Goal: Find specific page/section: Find specific page/section

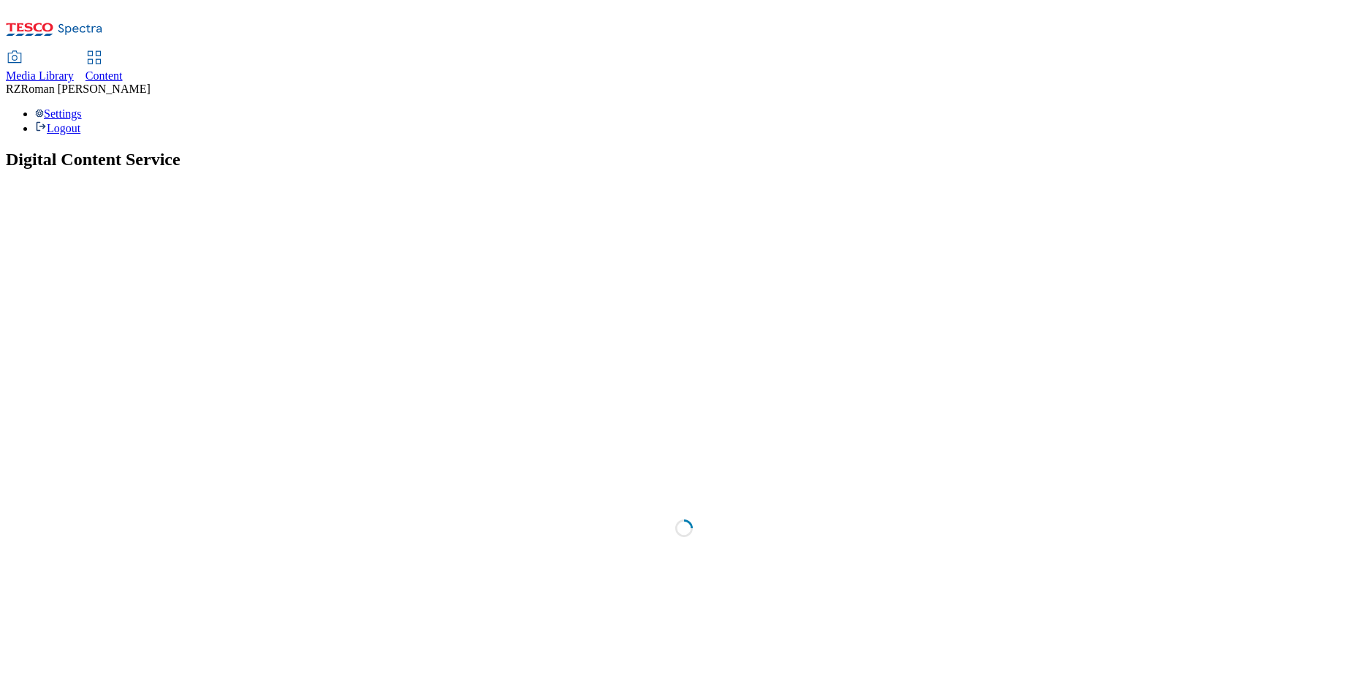
click at [103, 49] on icon at bounding box center [95, 58] width 18 height 18
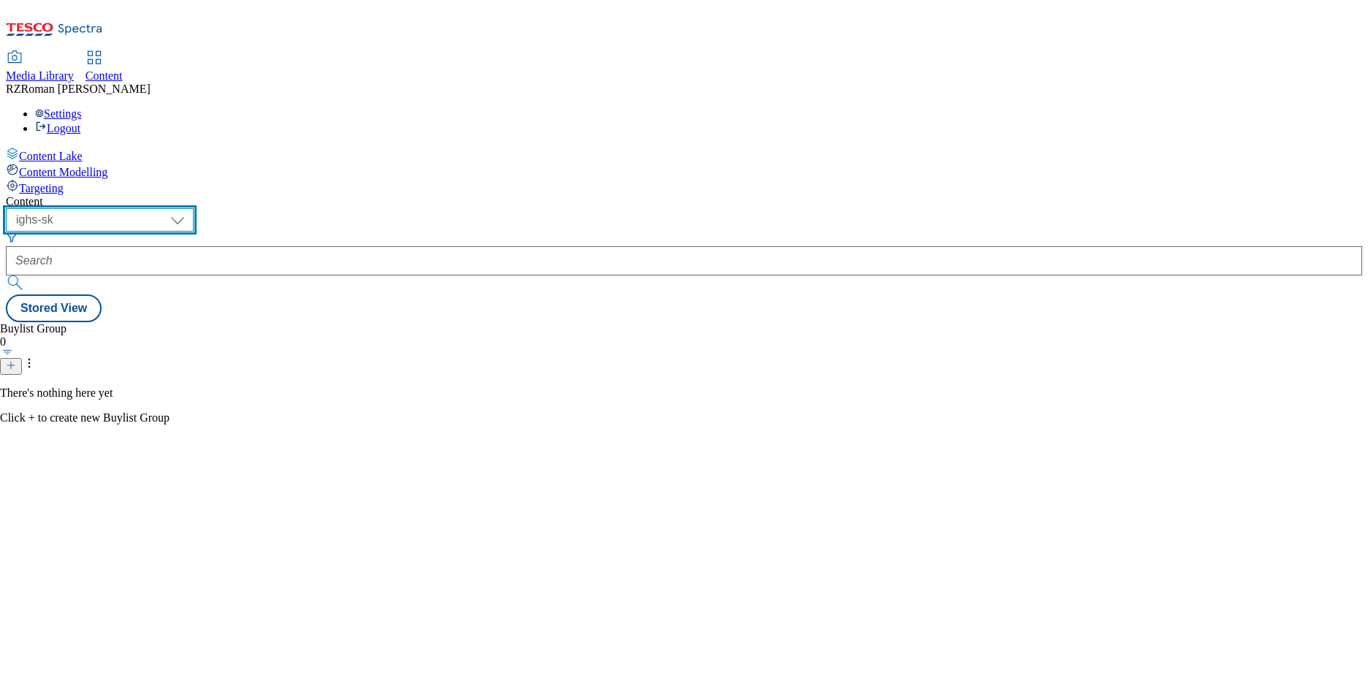
click at [194, 208] on select "ghs-roi ghs-uk ighs-cz ighs-hu ighs-sk" at bounding box center [100, 219] width 188 height 23
select select "ighs-cz"
click at [190, 208] on select "ghs-roi ghs-uk ighs-cz ighs-hu ighs-sk" at bounding box center [100, 219] width 188 height 23
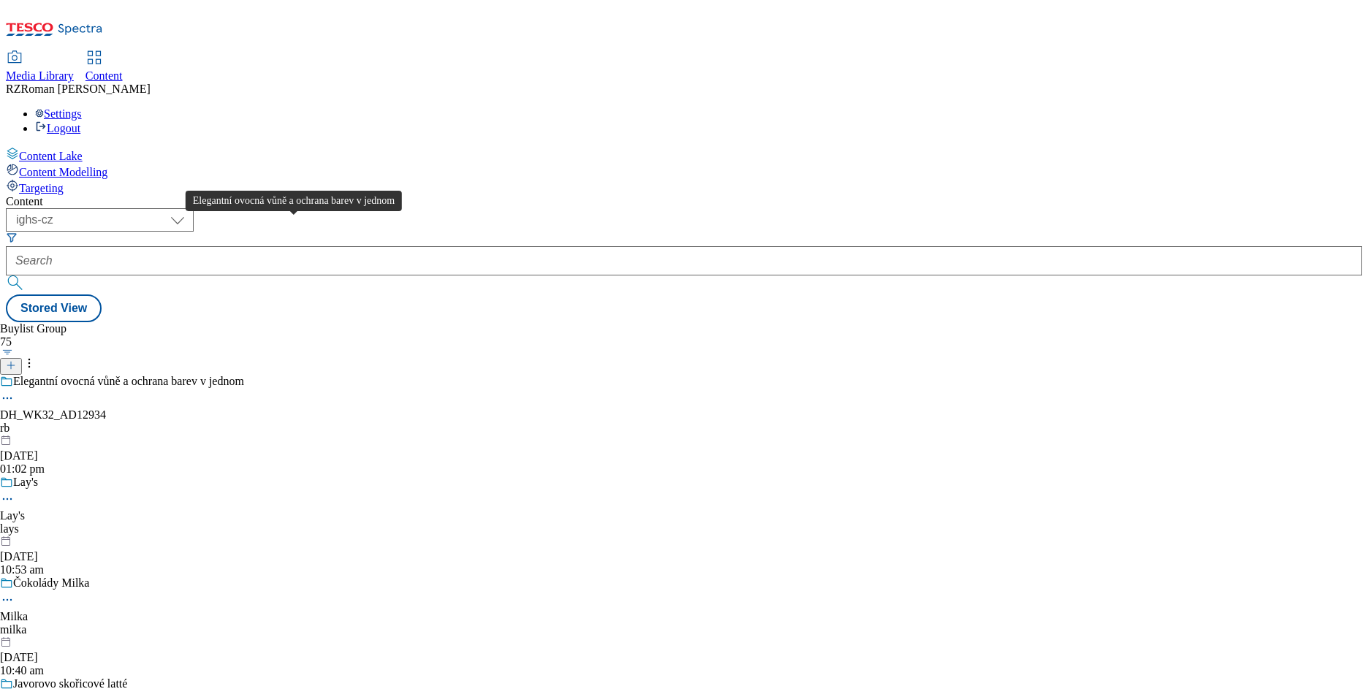
click at [244, 375] on div "Elegantní ovocná vůně a ochrana barev v jednom" at bounding box center [128, 381] width 231 height 13
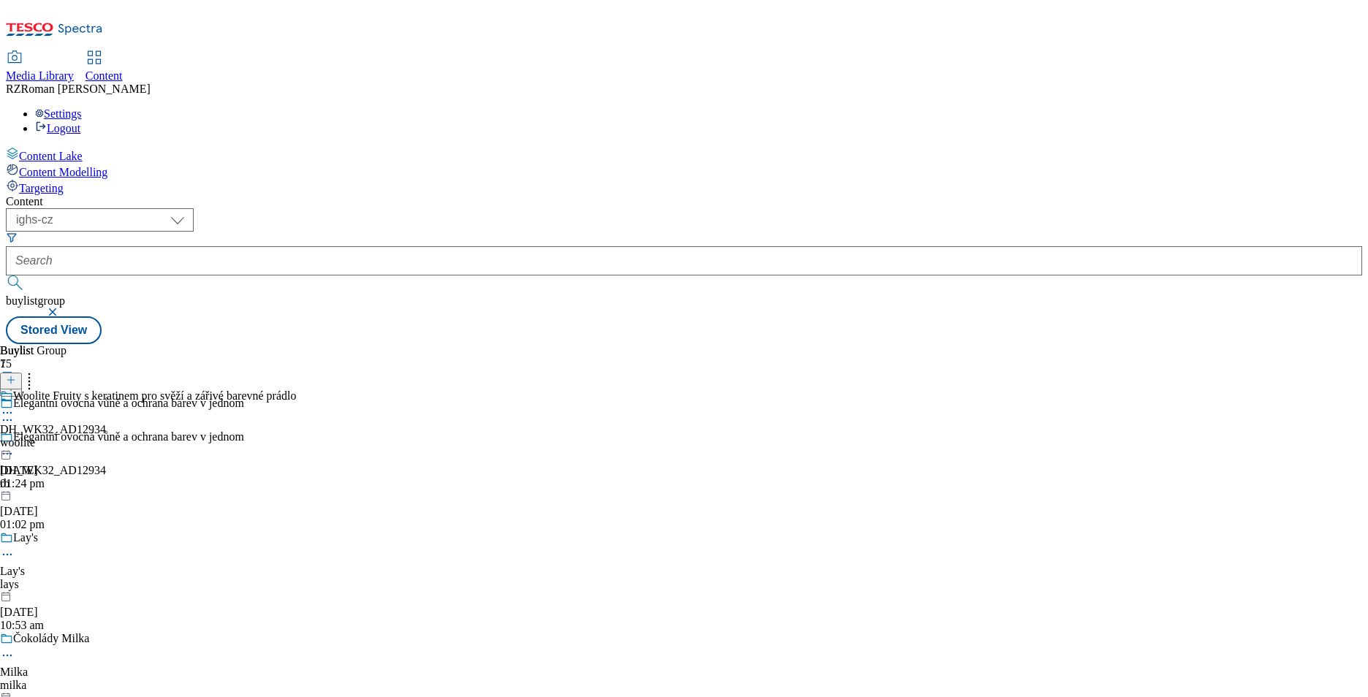
click at [15, 406] on icon at bounding box center [7, 413] width 15 height 15
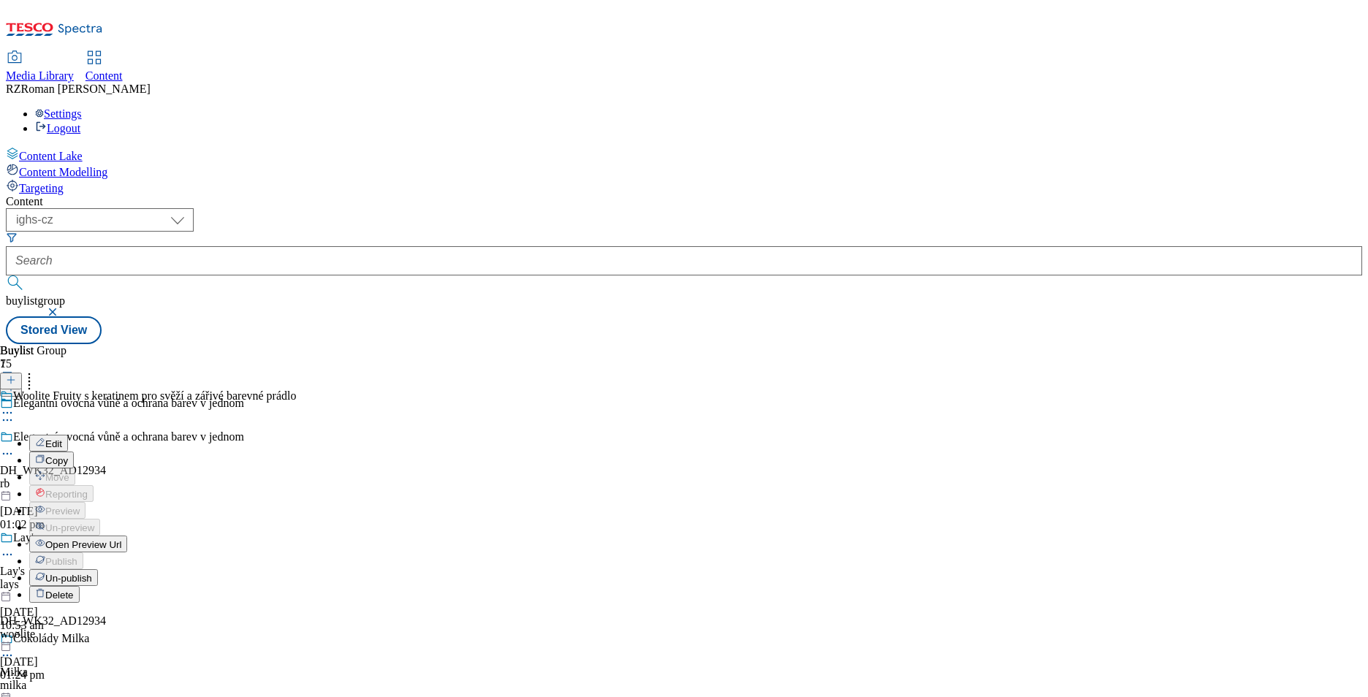
click at [121, 539] on span "Open Preview Url" at bounding box center [83, 544] width 76 height 11
